Goal: Check status: Check status

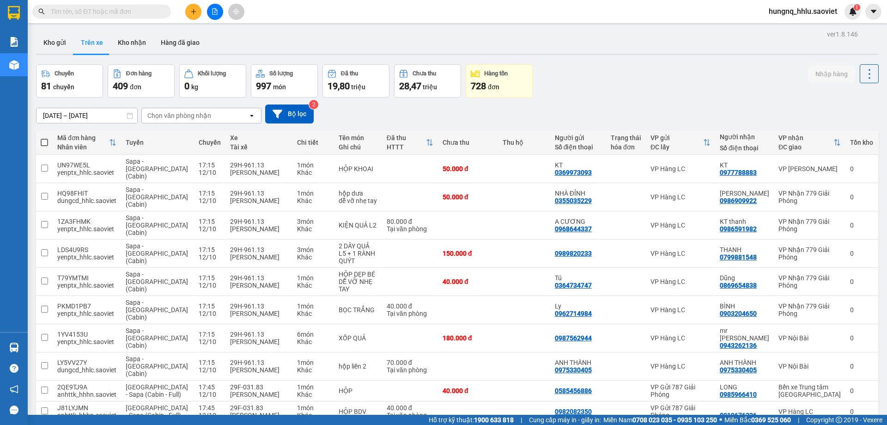
click at [157, 108] on div "Chọn văn phòng nhận" at bounding box center [195, 115] width 106 height 15
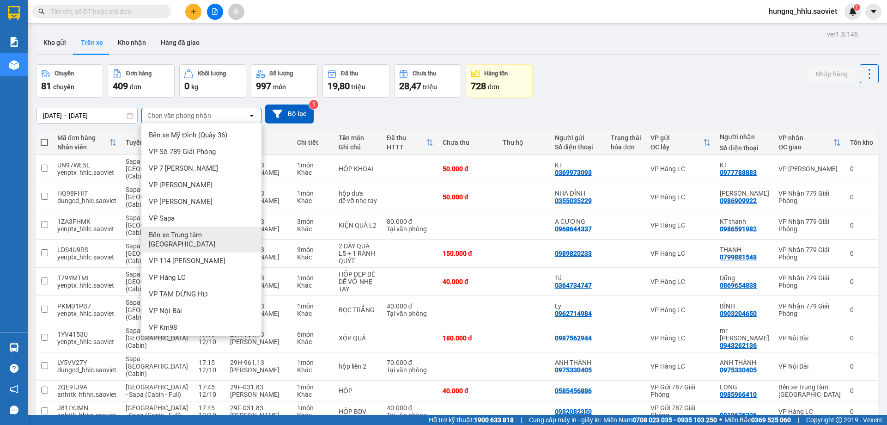
scroll to position [44, 0]
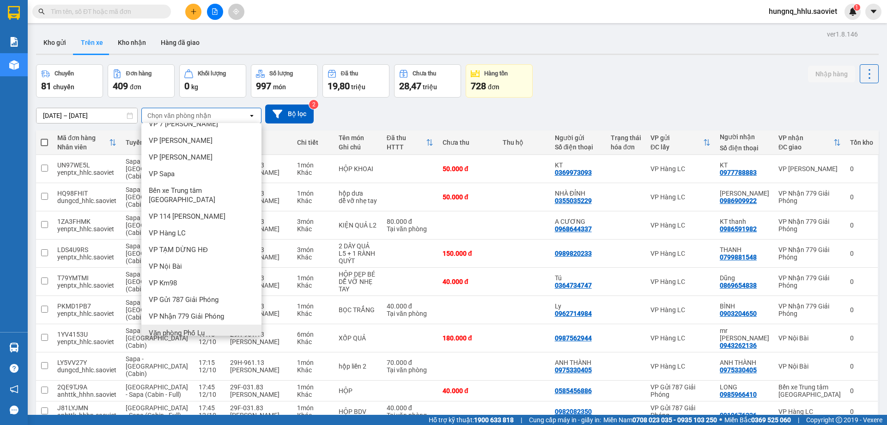
click at [157, 328] on span "Văn phòng Phố Lu" at bounding box center [177, 332] width 56 height 9
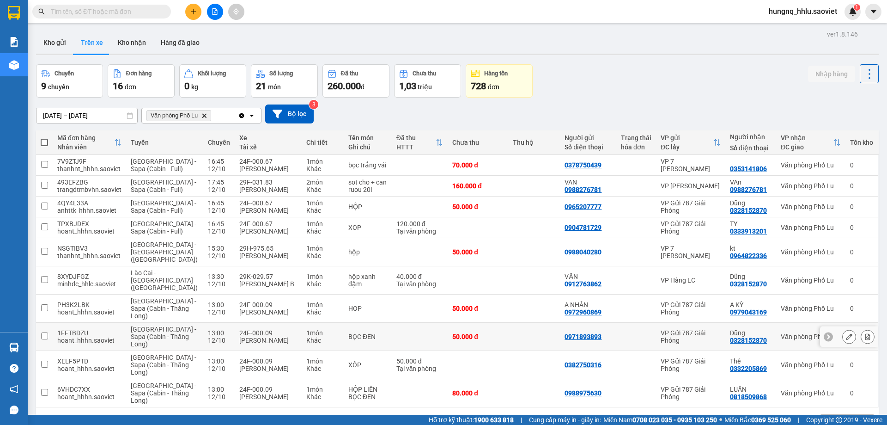
scroll to position [42, 0]
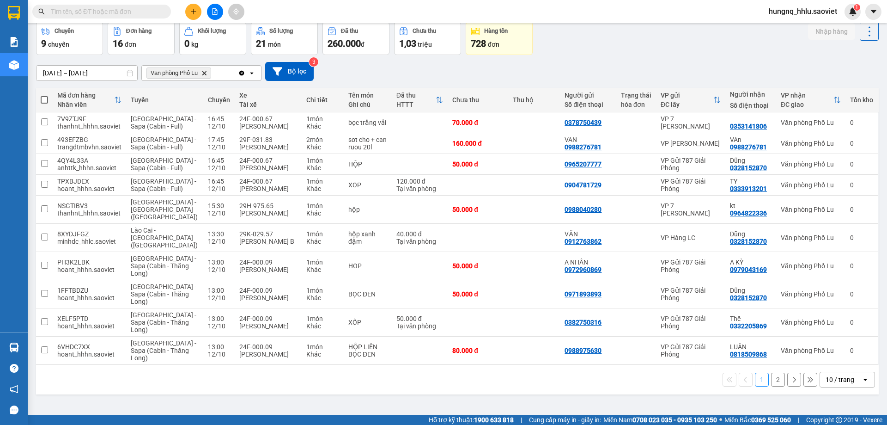
click at [775, 372] on button "2" at bounding box center [778, 379] width 14 height 14
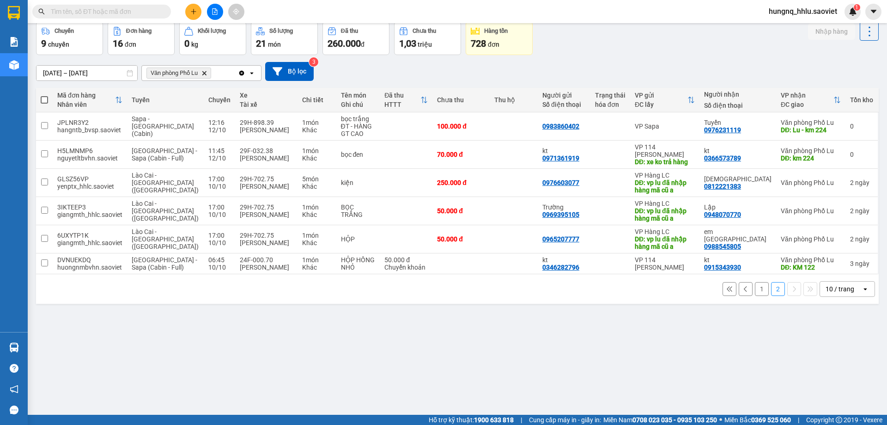
click at [87, 68] on input "[DATE] – [DATE]" at bounding box center [86, 73] width 101 height 15
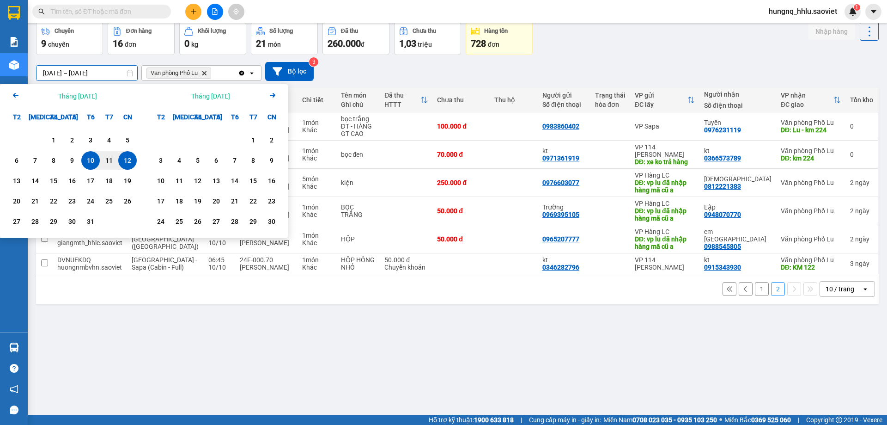
click at [132, 162] on div "12" at bounding box center [127, 160] width 13 height 11
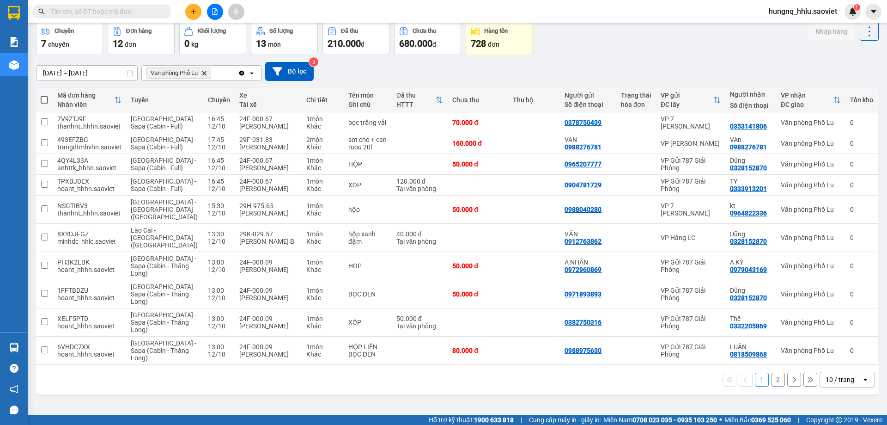
click at [776, 372] on button "2" at bounding box center [778, 379] width 14 height 14
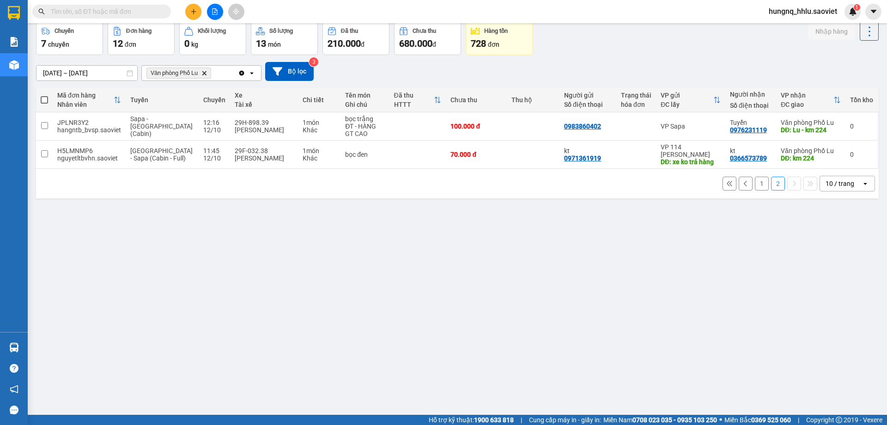
drag, startPoint x: 776, startPoint y: 369, endPoint x: 485, endPoint y: 287, distance: 301.7
click at [485, 287] on div "ver 1.8.146 Kho gửi Trên xe Kho nhận Hàng đã giao Chuyến 7 chuyến Đơn hàng 12 đ…" at bounding box center [457, 197] width 850 height 425
drag, startPoint x: 493, startPoint y: 287, endPoint x: 321, endPoint y: 291, distance: 172.3
click at [321, 291] on div "ver 1.8.146 Kho gửi Trên xe Kho nhận Hàng đã giao Chuyến 7 chuyến Đơn hàng 12 đ…" at bounding box center [457, 197] width 850 height 425
click at [756, 186] on button "1" at bounding box center [762, 183] width 14 height 14
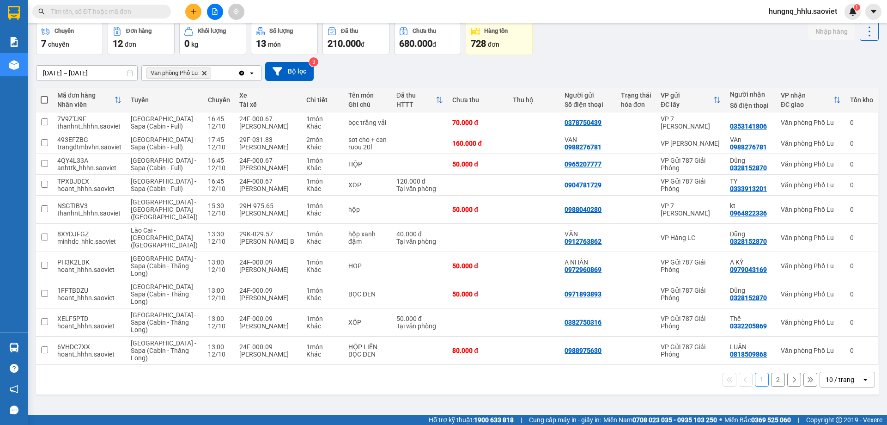
drag, startPoint x: 759, startPoint y: 188, endPoint x: 326, endPoint y: 382, distance: 474.8
click at [326, 382] on div "ver 1.8.146 Kho gửi Trên xe Kho nhận Hàng đã giao Chuyến 7 chuyến Đơn hàng 12 đ…" at bounding box center [457, 197] width 850 height 425
drag, startPoint x: 794, startPoint y: 364, endPoint x: 231, endPoint y: 390, distance: 564.1
click at [231, 390] on div "ver 1.8.146 Kho gửi Trên xe Kho nhận Hàng đã giao Chuyến 7 chuyến Đơn hàng 12 đ…" at bounding box center [457, 197] width 850 height 425
click at [774, 372] on button "2" at bounding box center [778, 379] width 14 height 14
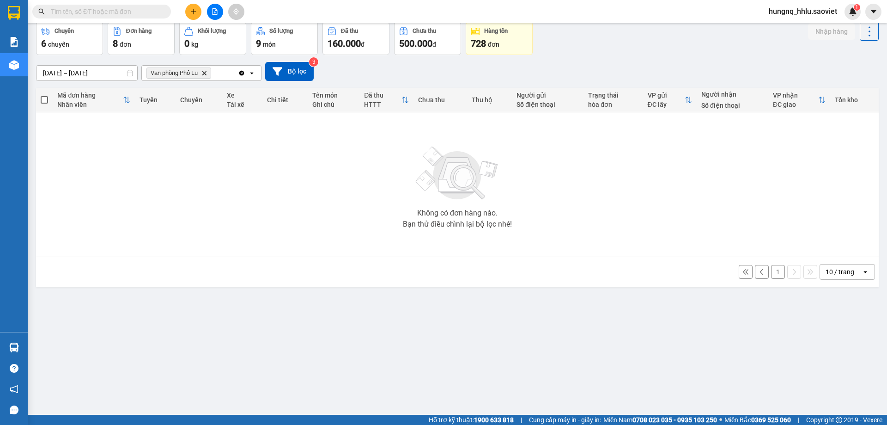
click at [771, 270] on button "1" at bounding box center [778, 272] width 14 height 14
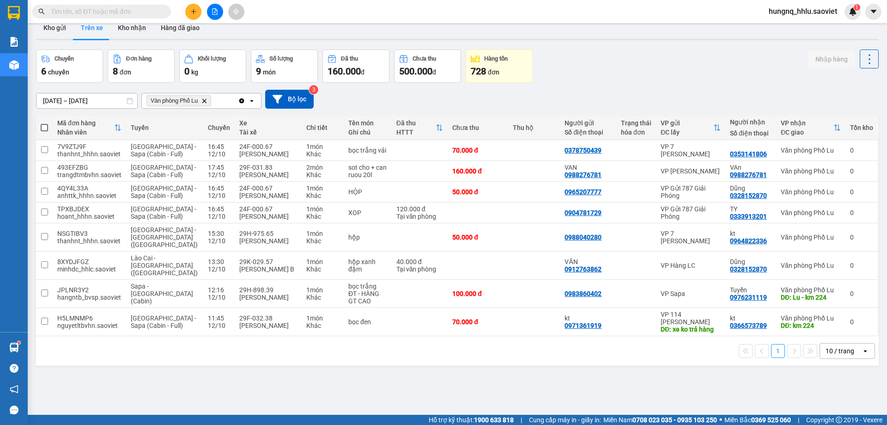
scroll to position [0, 0]
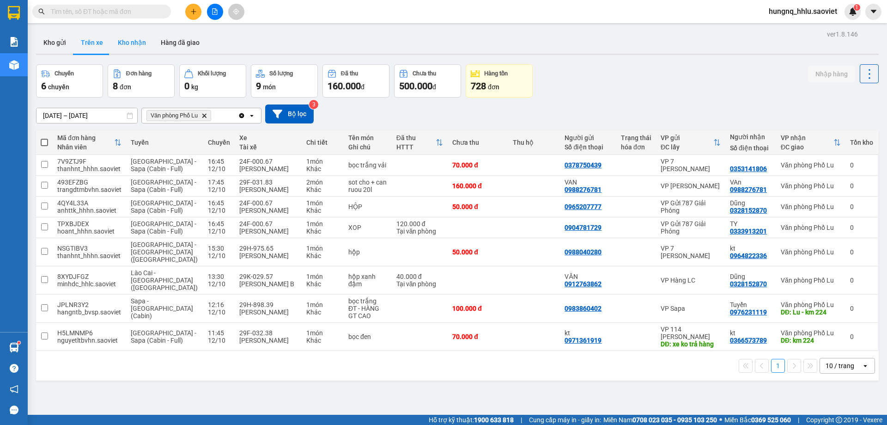
click at [133, 47] on button "Kho nhận" at bounding box center [131, 42] width 43 height 22
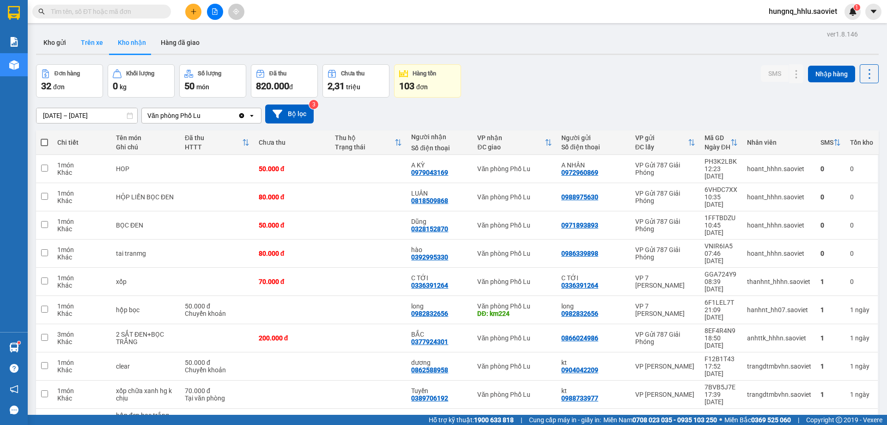
click at [90, 47] on button "Trên xe" at bounding box center [91, 42] width 37 height 22
type input "[DATE] – [DATE]"
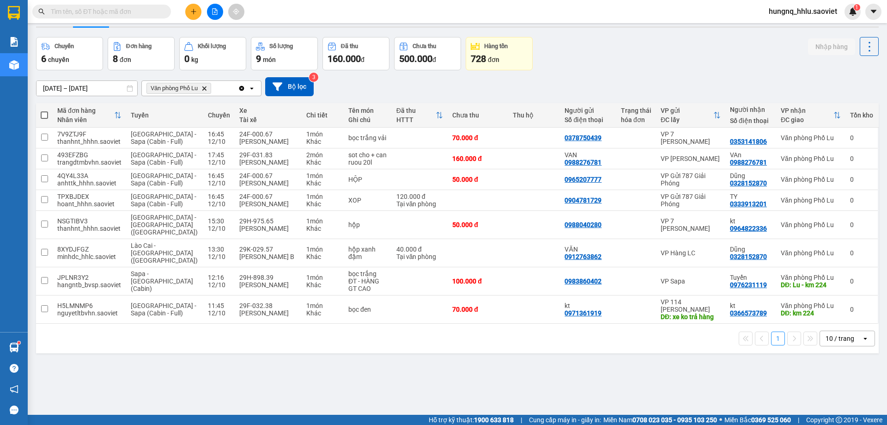
scroll to position [42, 0]
